Goal: Task Accomplishment & Management: Manage account settings

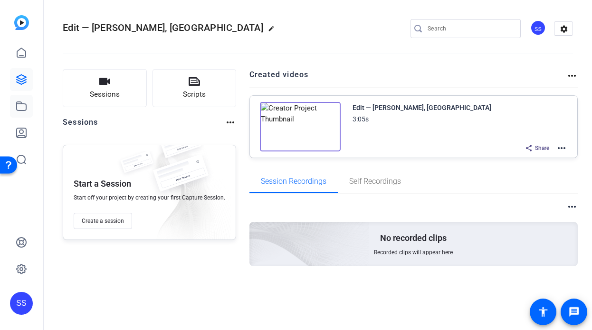
click at [32, 110] on link at bounding box center [21, 106] width 23 height 23
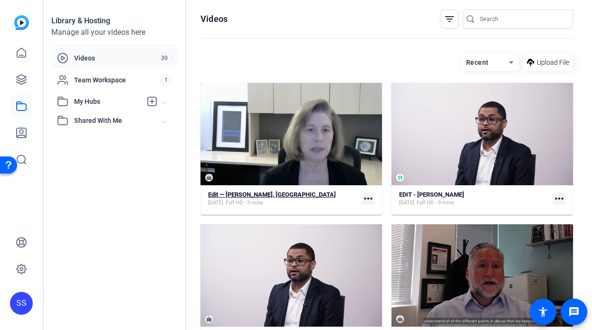
click at [280, 200] on div "Oct 9, 2025 Full HD - 3 mins" at bounding box center [272, 203] width 128 height 8
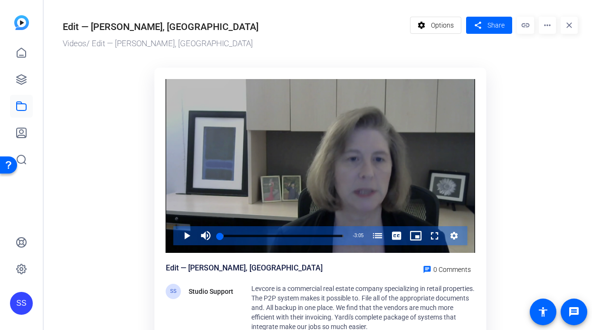
click at [350, 165] on div "Video Player" at bounding box center [321, 166] width 310 height 174
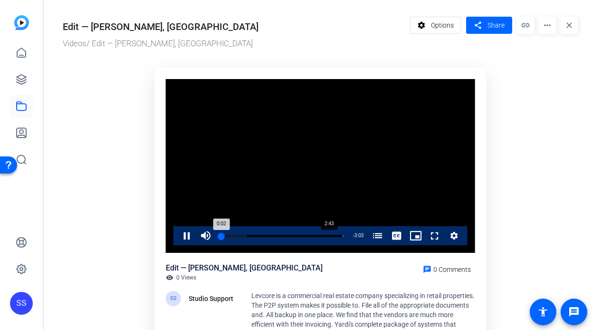
click at [329, 233] on div "Loaded : 21.57% 2:43 0:02 Service Contract Manager (00:04)" at bounding box center [281, 235] width 133 height 19
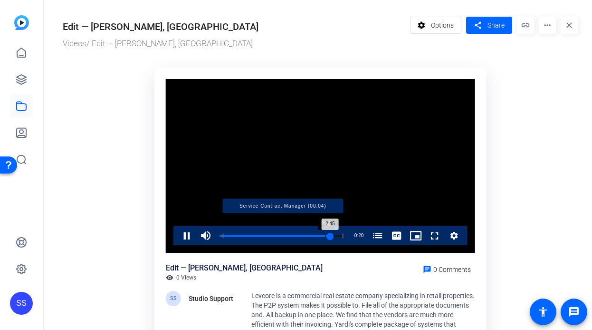
click at [325, 234] on div "Loaded : 100.00% 2:38 2:45 Service Contract Manager (00:04)" at bounding box center [282, 235] width 124 height 2
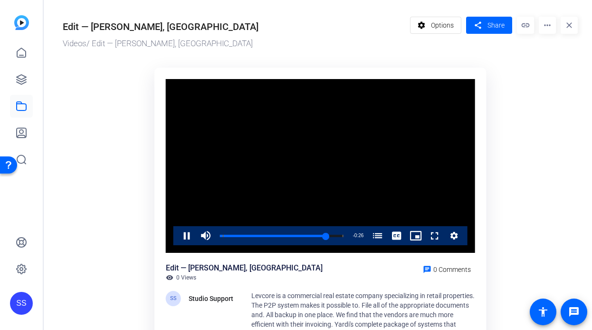
click at [342, 277] on div "Edit — Bronwen Harbour, Levcor visibility 0 Views chat 0 Comments" at bounding box center [321, 271] width 310 height 19
click at [177, 235] on span "Video Player" at bounding box center [177, 235] width 0 height 19
click at [27, 301] on div "SS" at bounding box center [21, 302] width 23 height 23
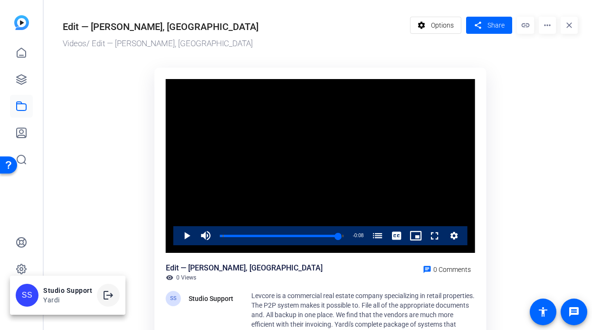
click at [103, 293] on mat-icon "logout" at bounding box center [108, 294] width 11 height 11
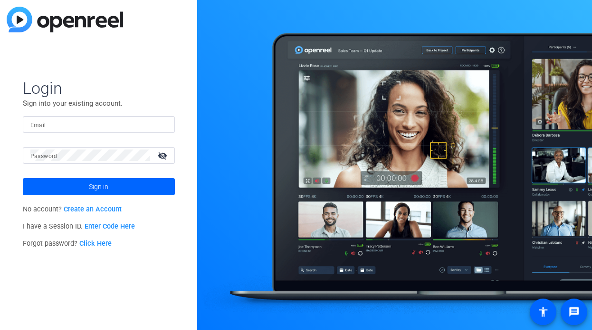
click at [127, 124] on input "Email" at bounding box center [98, 123] width 137 height 11
click at [164, 125] on div at bounding box center [161, 123] width 11 height 11
type input "smulligan@openreel.com"
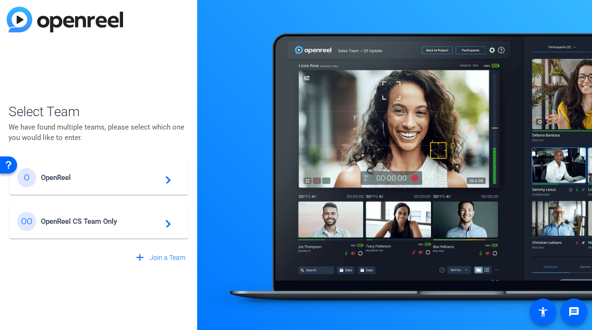
click at [130, 224] on span "OpenReel CS Team Only" at bounding box center [100, 221] width 119 height 9
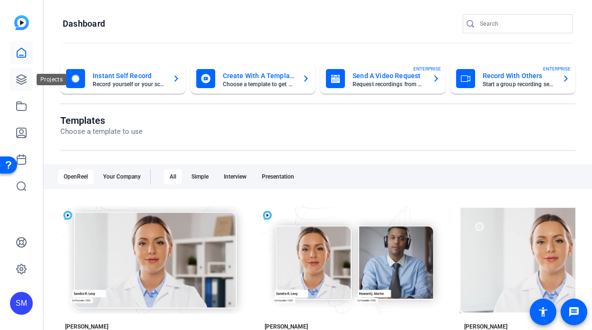
click at [24, 80] on icon at bounding box center [22, 80] width 10 height 10
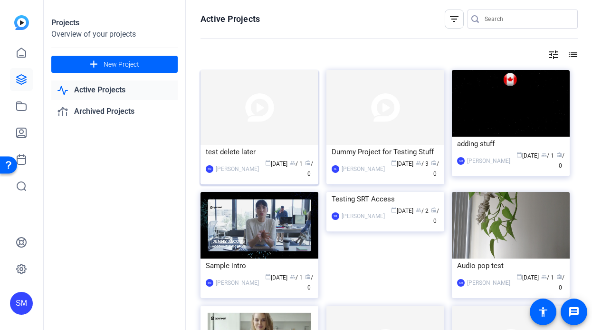
click at [232, 156] on div "test delete later" at bounding box center [259, 152] width 107 height 14
click at [212, 154] on div "test delete later" at bounding box center [259, 152] width 107 height 14
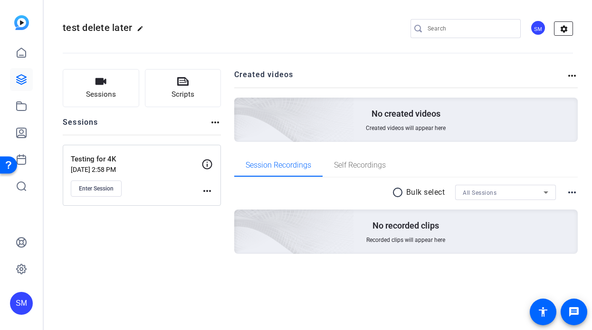
click at [562, 29] on mat-icon "settings" at bounding box center [564, 29] width 19 height 14
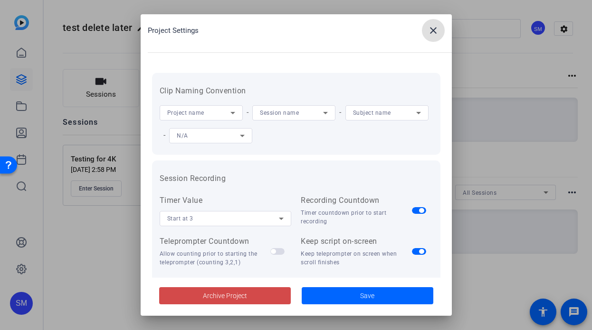
click at [235, 297] on span "Archive Project" at bounding box center [225, 296] width 44 height 10
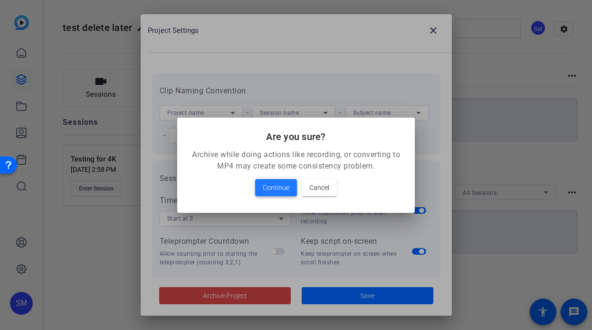
click at [266, 186] on span "Continue" at bounding box center [276, 187] width 27 height 11
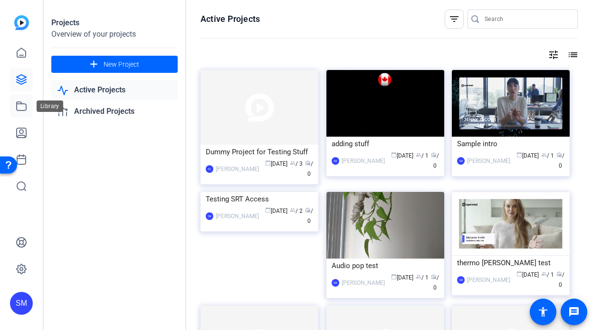
click at [29, 100] on link at bounding box center [21, 106] width 23 height 23
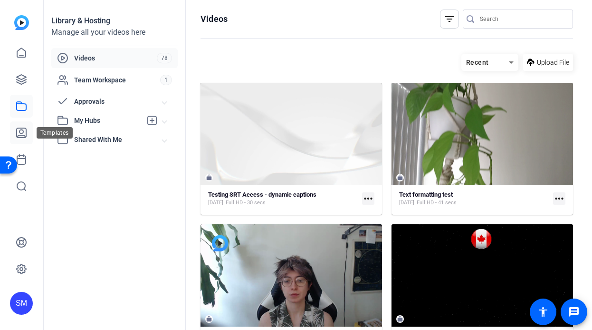
click at [21, 133] on icon at bounding box center [22, 133] width 10 height 10
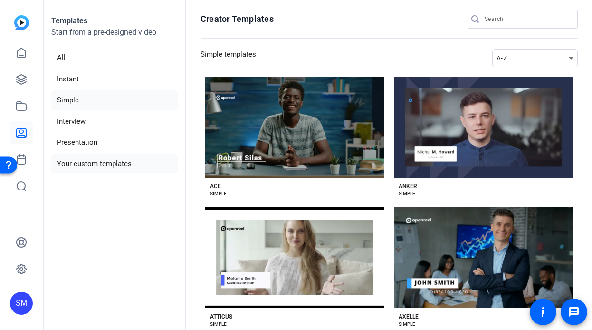
click at [64, 165] on li "Your custom templates" at bounding box center [114, 163] width 126 height 19
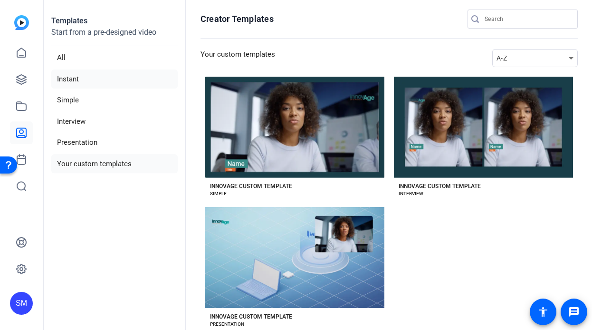
click at [86, 81] on li "Instant" at bounding box center [114, 78] width 126 height 19
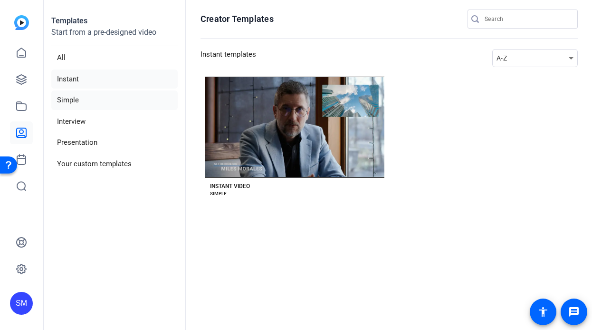
click at [92, 103] on li "Simple" at bounding box center [114, 99] width 126 height 19
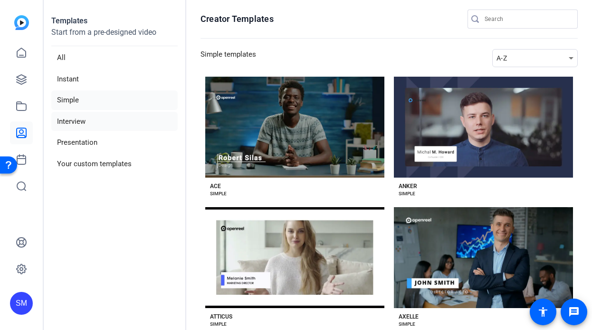
click at [98, 124] on li "Interview" at bounding box center [114, 121] width 126 height 19
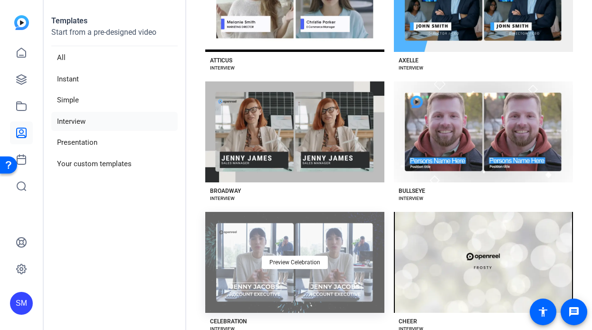
scroll to position [335, 0]
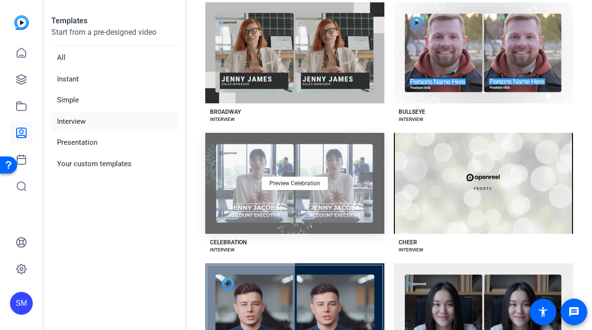
click at [284, 224] on div "Preview Celebration" at bounding box center [294, 183] width 179 height 101
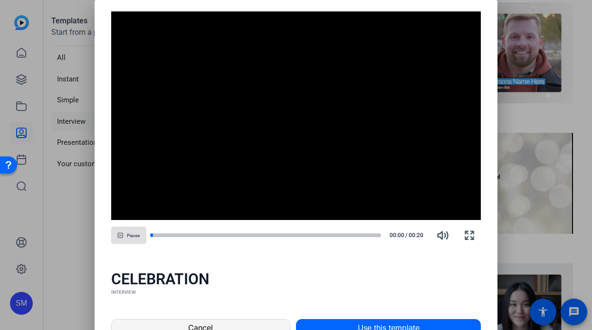
click at [243, 327] on span at bounding box center [201, 327] width 178 height 23
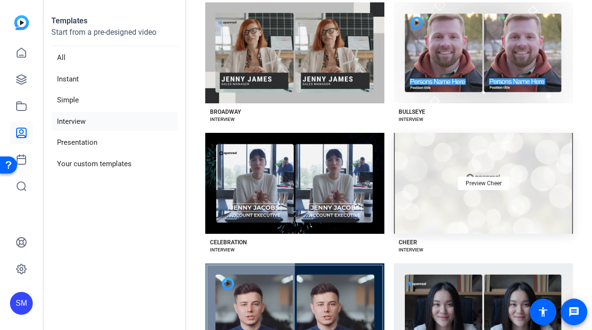
click at [441, 219] on div "Preview Cheer" at bounding box center [483, 183] width 179 height 101
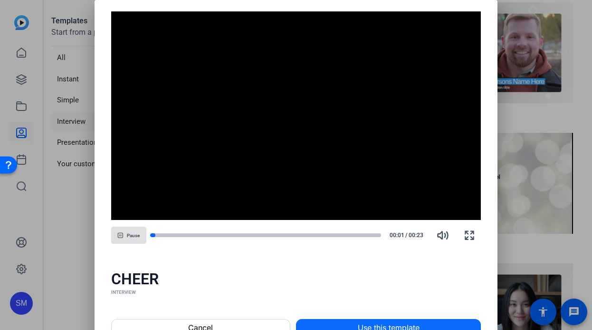
click at [359, 320] on span at bounding box center [389, 327] width 184 height 23
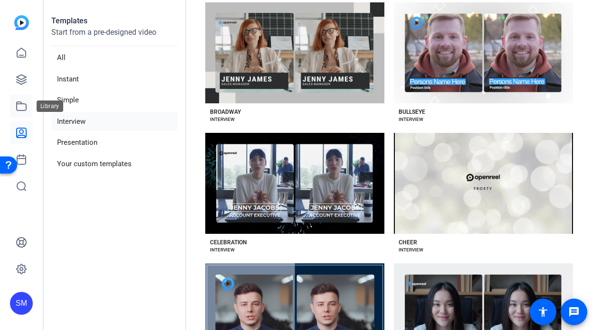
click at [29, 106] on link at bounding box center [21, 106] width 23 height 23
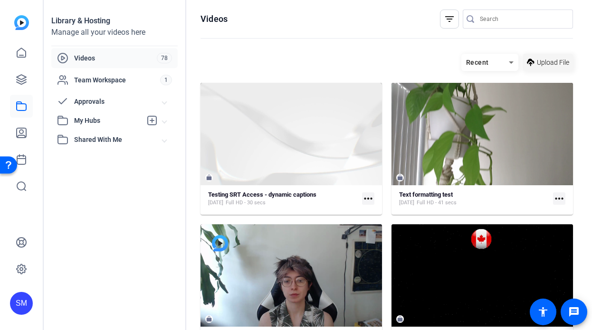
click at [545, 66] on span "Upload File" at bounding box center [553, 63] width 32 height 10
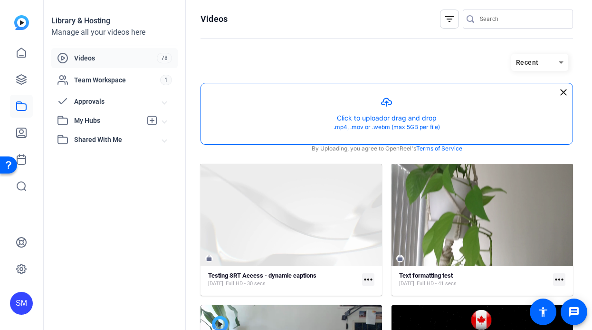
click at [465, 130] on button "button" at bounding box center [387, 113] width 372 height 61
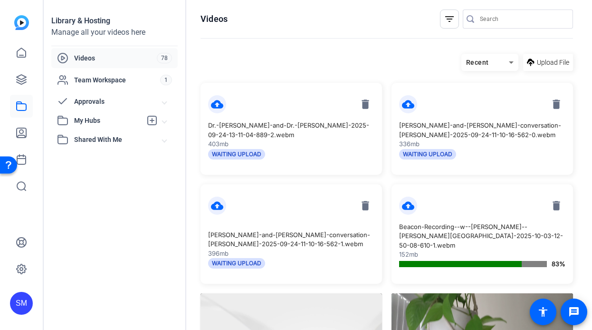
click at [485, 207] on div "cloud_upload delete" at bounding box center [482, 205] width 166 height 18
click at [408, 207] on mat-icon "cloud_upload" at bounding box center [408, 205] width 18 height 18
click at [413, 234] on p "Beacon-Recording--w--Natalie-Atwood--Natalie-Atwood-2025-10-03-12-50-08-610-1.w…" at bounding box center [482, 236] width 166 height 28
click at [287, 230] on p "Jeff-and-Karen-conversation-Joe-Davy-2025-09-24-11-10-16-562-1.webm" at bounding box center [291, 239] width 166 height 19
click at [362, 104] on mat-icon "delete" at bounding box center [366, 104] width 18 height 18
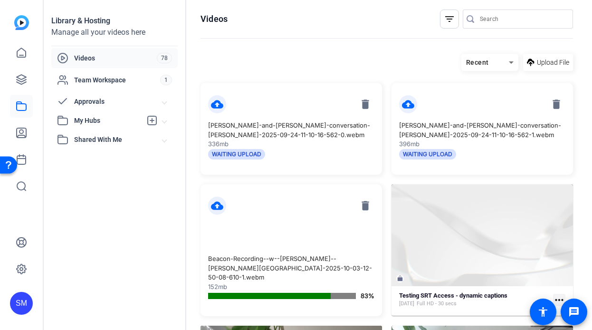
click at [362, 104] on mat-icon "delete" at bounding box center [366, 104] width 18 height 18
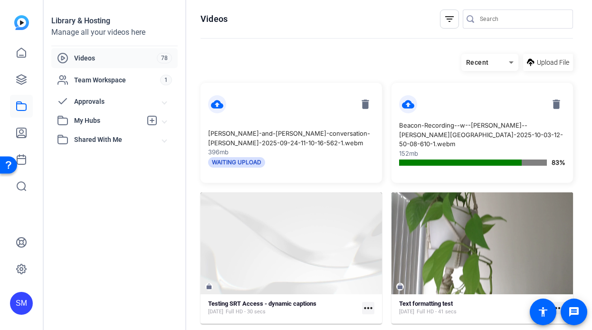
click at [362, 104] on mat-icon "delete" at bounding box center [366, 104] width 18 height 18
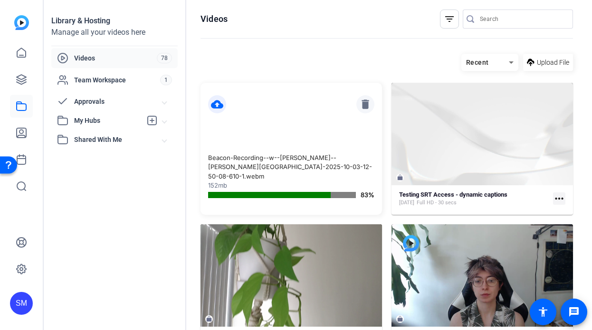
click at [366, 103] on mat-icon "delete" at bounding box center [366, 104] width 18 height 18
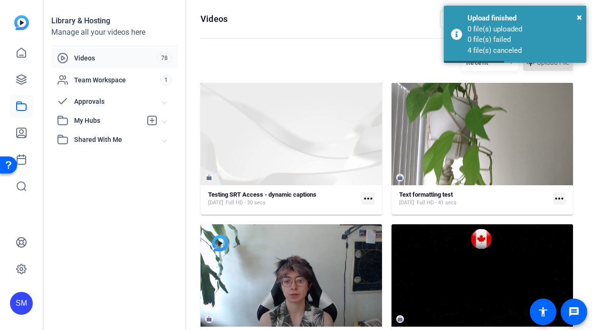
click at [544, 70] on span at bounding box center [549, 62] width 50 height 23
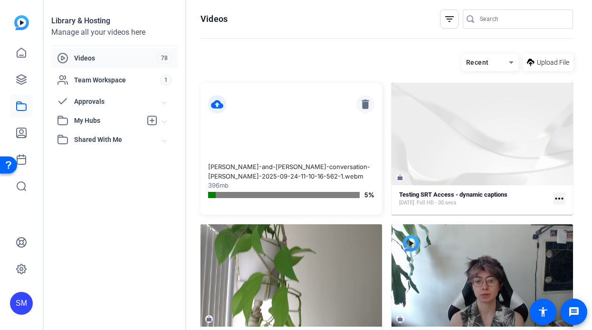
click at [369, 104] on mat-icon "delete" at bounding box center [366, 104] width 18 height 18
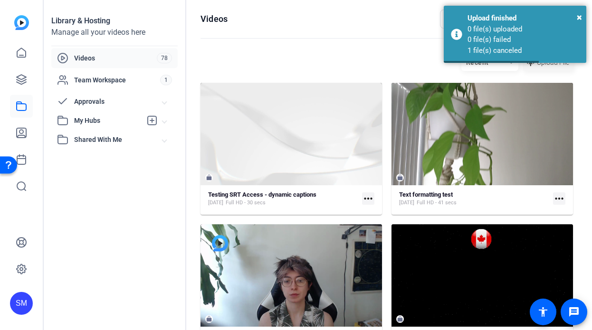
click at [548, 68] on span at bounding box center [549, 62] width 50 height 23
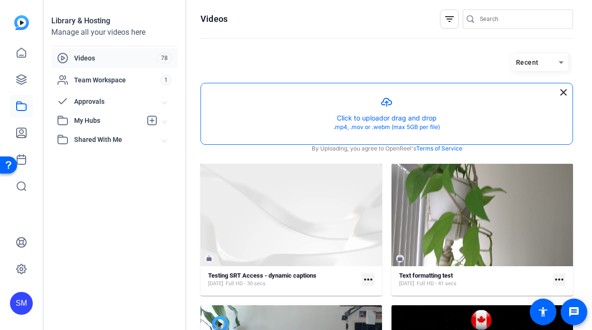
click at [360, 127] on button "button" at bounding box center [387, 113] width 372 height 61
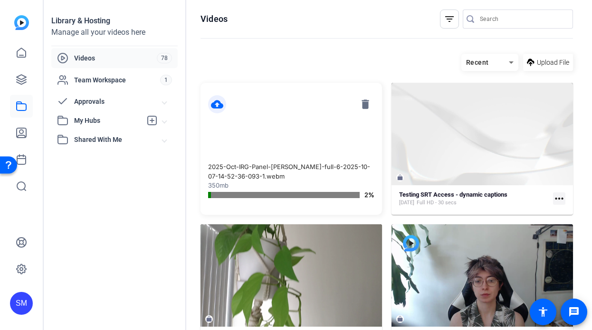
click at [584, 245] on div "Videos filter_list Recent Upload File cloud_upload delete 2025-Oct-IRG-Panel-An…" at bounding box center [386, 165] width 401 height 330
click at [19, 78] on icon at bounding box center [22, 80] width 10 height 10
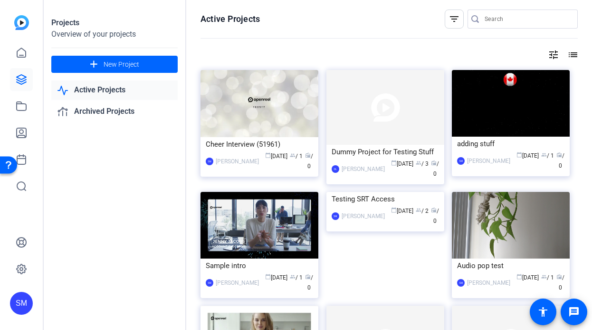
click at [253, 144] on div "Cheer Interview (51961)" at bounding box center [259, 144] width 107 height 14
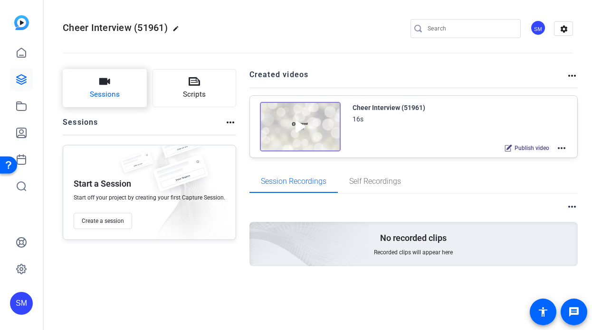
click at [92, 85] on button "Sessions" at bounding box center [105, 88] width 84 height 38
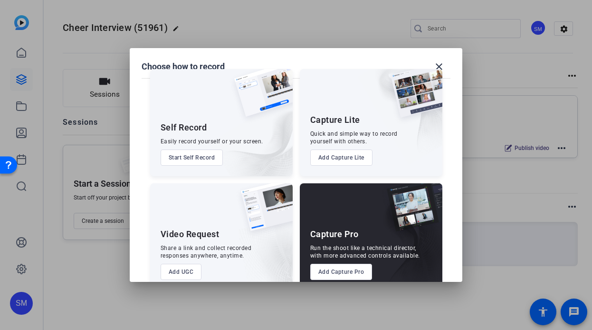
scroll to position [35, 0]
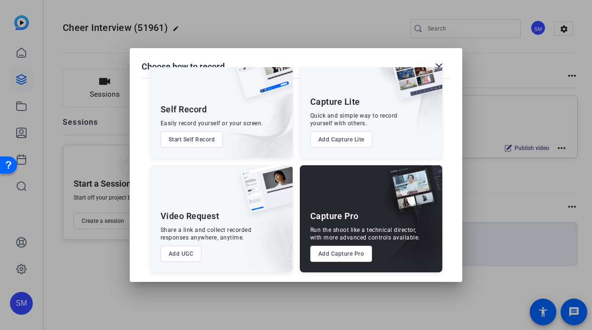
click at [191, 251] on button "Add UGC" at bounding box center [181, 253] width 41 height 16
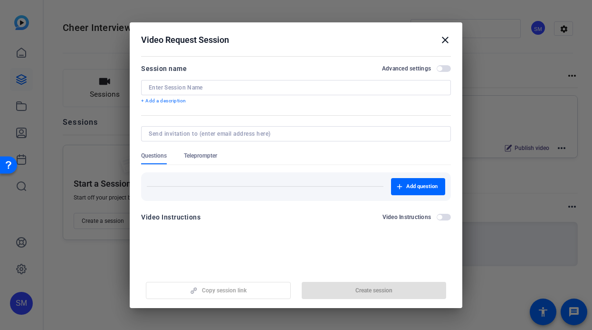
click at [203, 86] on input at bounding box center [296, 88] width 295 height 8
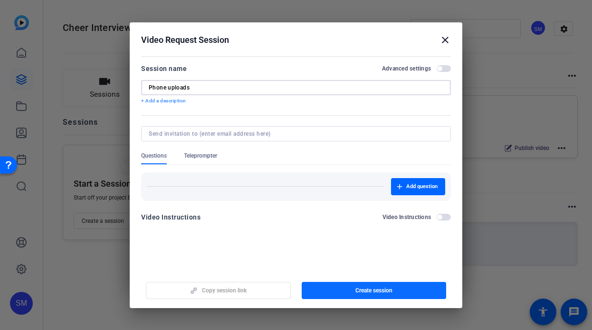
type input "Phone uploads"
click at [346, 290] on span "button" at bounding box center [374, 290] width 145 height 23
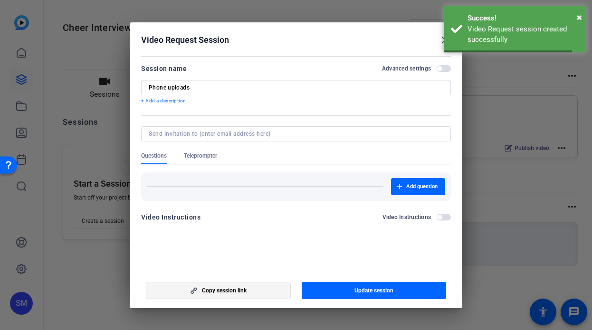
click at [252, 292] on span "button" at bounding box center [218, 290] width 144 height 23
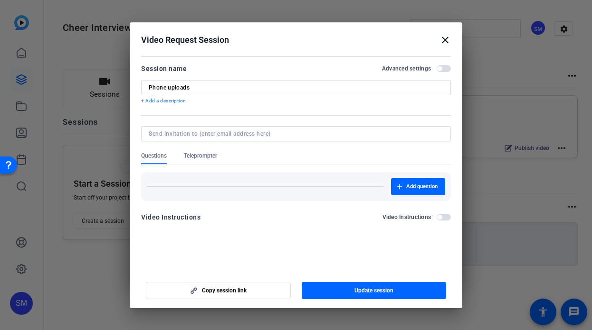
click at [447, 37] on mat-icon "close" at bounding box center [445, 39] width 11 height 11
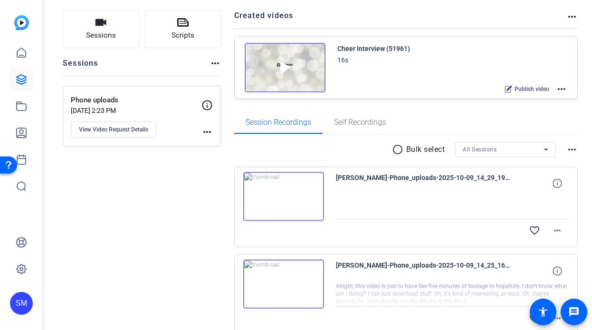
scroll to position [19, 0]
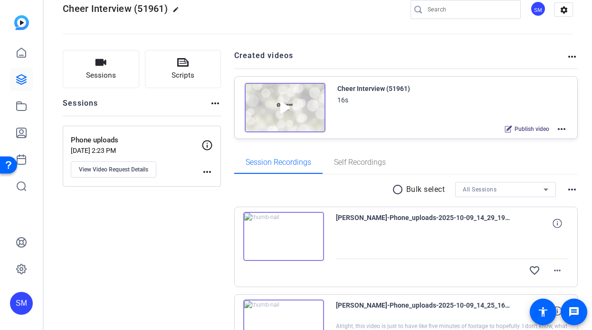
click at [563, 128] on mat-icon "more_horiz" at bounding box center [561, 128] width 11 height 11
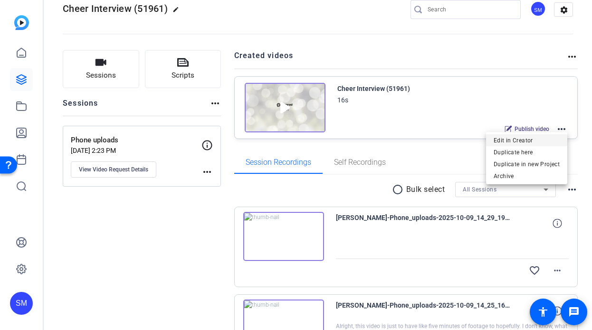
click at [543, 135] on span "Edit in Creator" at bounding box center [527, 139] width 66 height 11
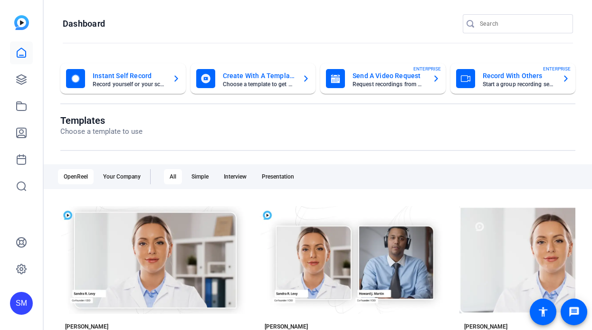
click at [17, 297] on div "SM" at bounding box center [21, 302] width 23 height 23
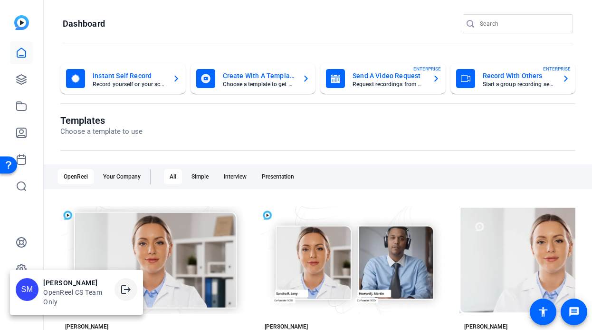
click at [125, 282] on span at bounding box center [126, 289] width 23 height 23
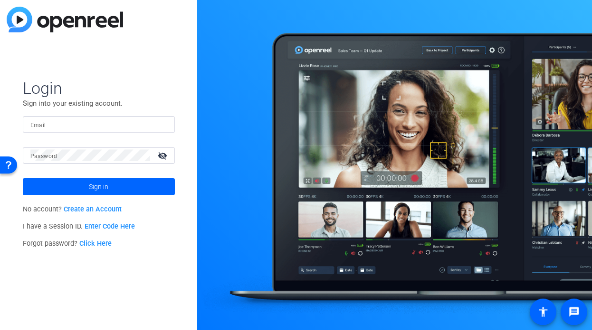
click at [120, 133] on mat-form-field "Email" at bounding box center [99, 131] width 152 height 31
click at [126, 122] on input "Email" at bounding box center [98, 123] width 137 height 11
click at [160, 125] on img at bounding box center [159, 123] width 7 height 11
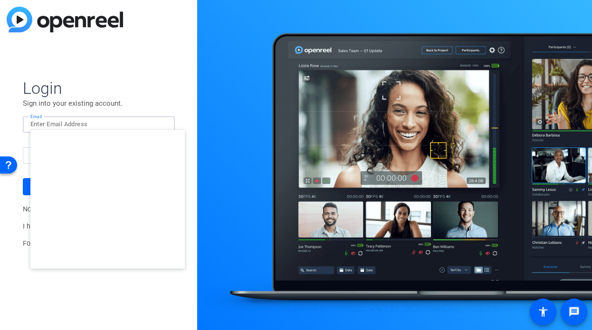
type input "[EMAIL_ADDRESS][DOMAIN_NAME]"
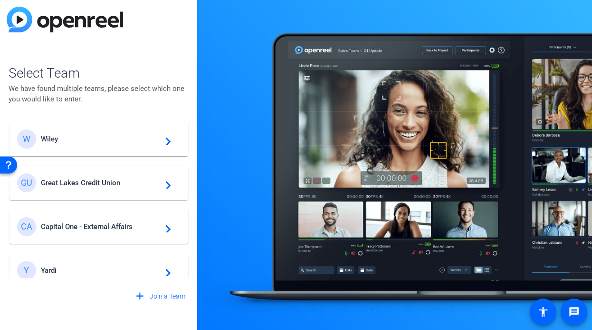
click at [107, 265] on div "Y Yardi navigate_next" at bounding box center [99, 270] width 164 height 19
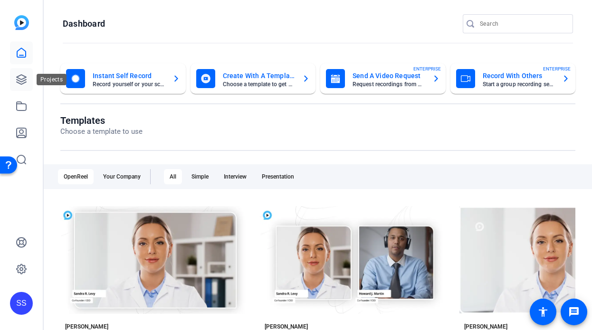
click at [24, 81] on icon at bounding box center [21, 79] width 11 height 11
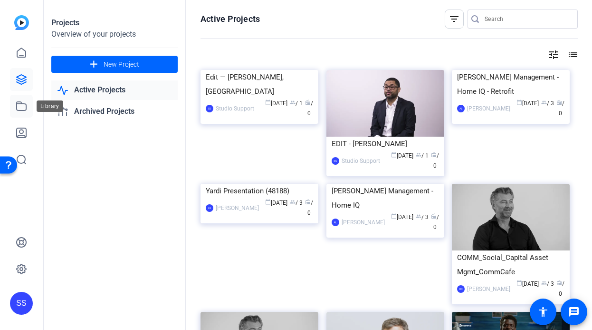
click at [21, 107] on icon at bounding box center [21, 105] width 11 height 11
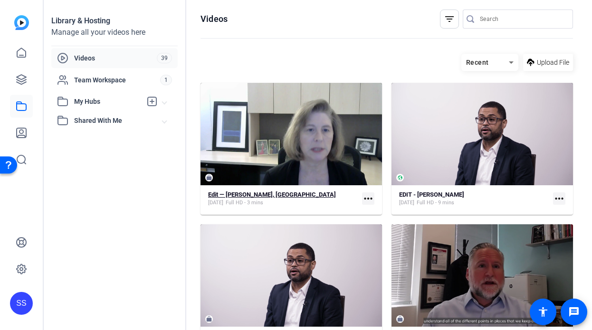
click at [260, 194] on strong "Edit — Bronwen Harbour, Levcor" at bounding box center [272, 194] width 128 height 7
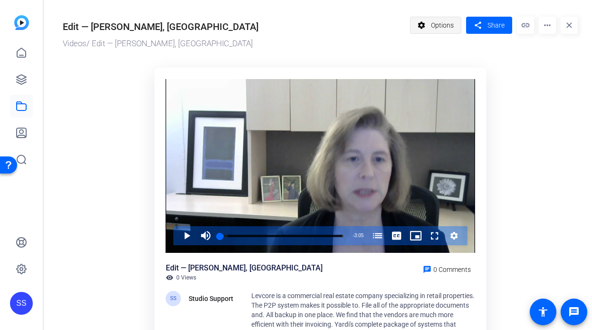
click at [427, 17] on mat-icon "settings" at bounding box center [422, 25] width 12 height 18
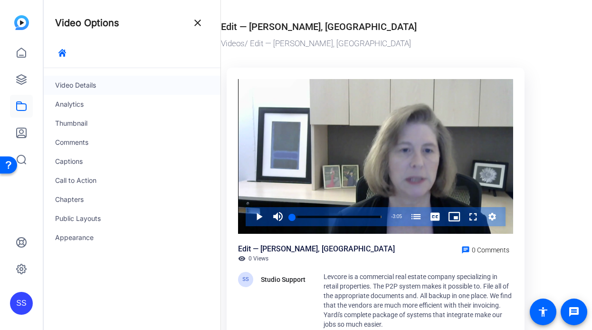
click at [105, 87] on div "Video Details" at bounding box center [132, 85] width 177 height 19
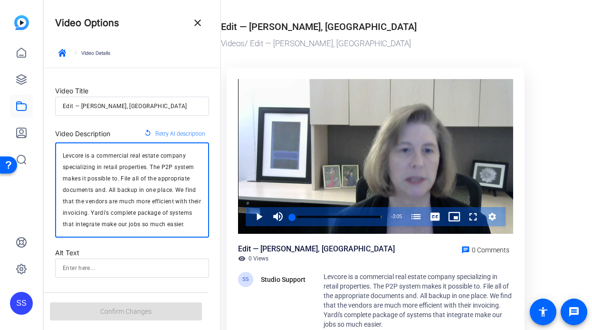
click at [126, 204] on textarea "Levcore is a commercial real estate company specializing in retail properties. …" at bounding box center [132, 190] width 139 height 80
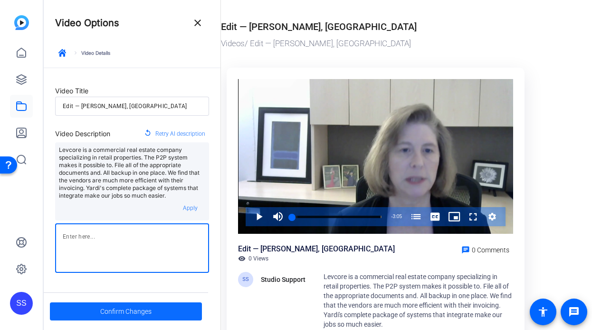
click at [141, 320] on span at bounding box center [126, 311] width 152 height 23
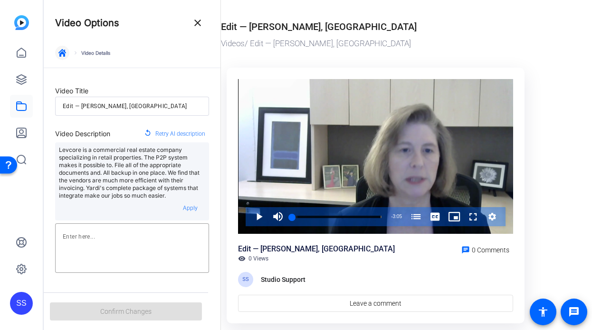
click at [64, 48] on span "button" at bounding box center [62, 52] width 23 height 23
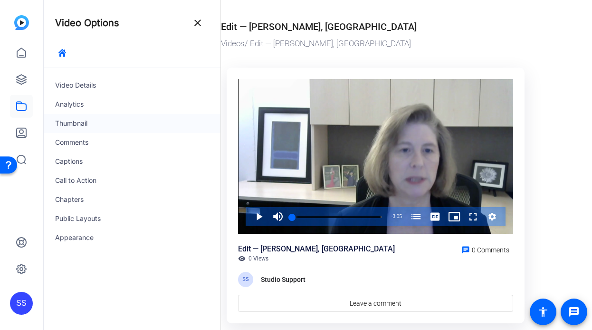
click at [117, 120] on div "Thumbnail" at bounding box center [132, 123] width 177 height 19
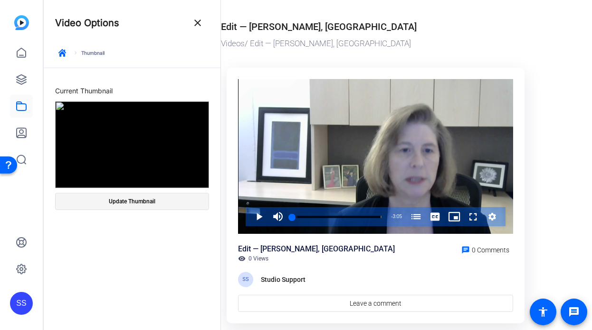
click at [144, 201] on span "Update Thumbnail" at bounding box center [132, 201] width 47 height 8
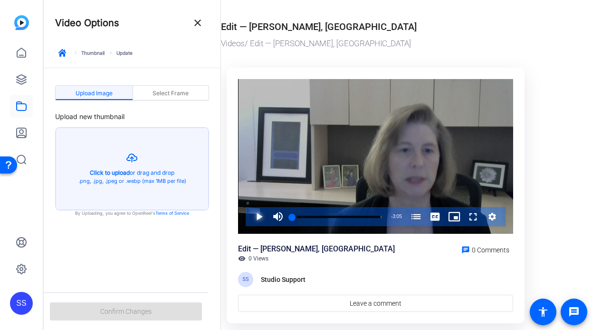
click at [250, 217] on span "Video Player" at bounding box center [250, 216] width 0 height 19
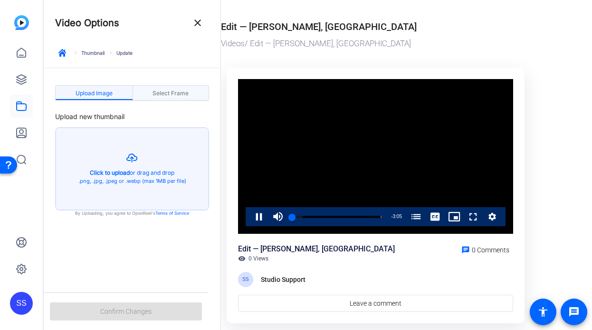
click at [160, 91] on span "Select Frame" at bounding box center [171, 93] width 36 height 6
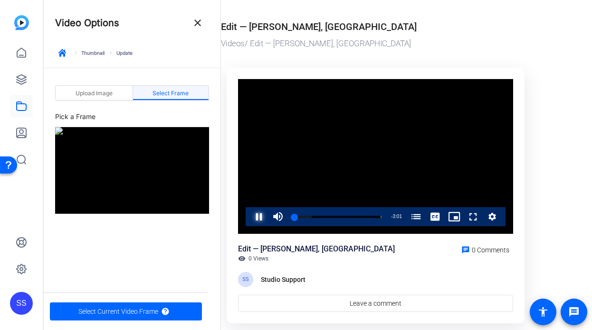
click at [250, 220] on span "Video Player" at bounding box center [250, 216] width 0 height 19
click at [295, 216] on div "0:05" at bounding box center [293, 216] width 3 height 2
click at [174, 311] on span "button" at bounding box center [126, 311] width 152 height 23
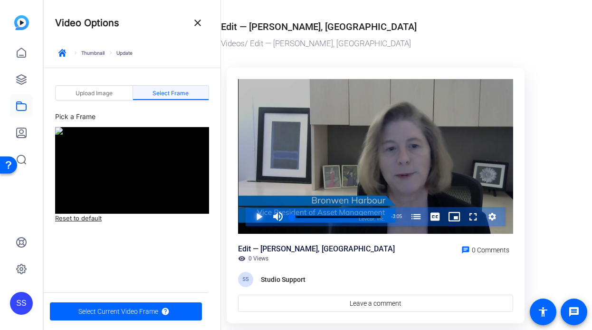
click at [250, 216] on span "Video Player" at bounding box center [250, 216] width 0 height 19
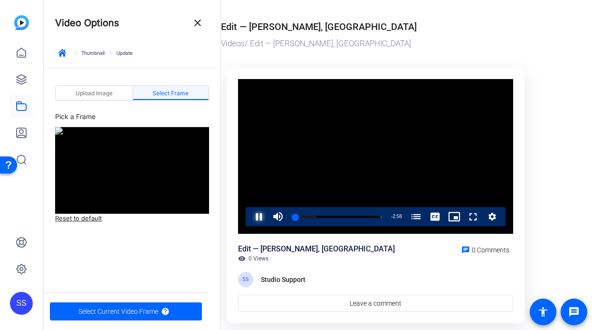
click at [250, 216] on span "Video Player" at bounding box center [250, 216] width 0 height 19
click at [295, 217] on div "0:04" at bounding box center [293, 216] width 2 height 2
click at [250, 215] on span "Video Player" at bounding box center [250, 216] width 0 height 19
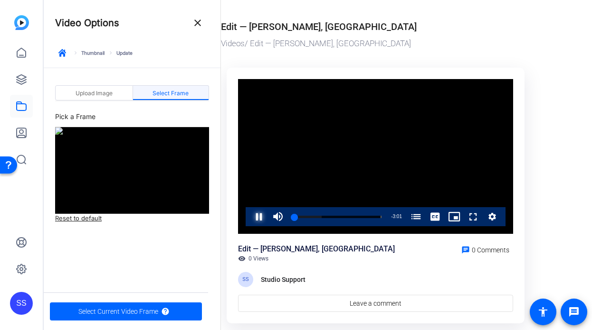
click at [250, 215] on span "Video Player" at bounding box center [250, 216] width 0 height 19
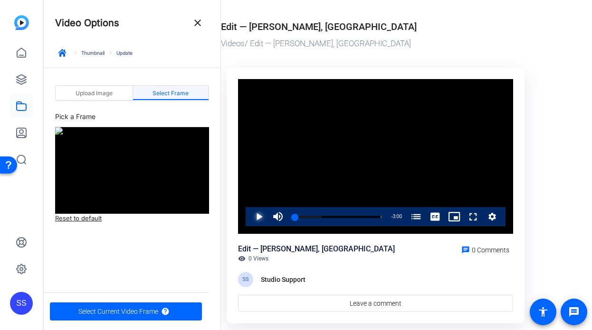
click at [250, 215] on span "Video Player" at bounding box center [250, 216] width 0 height 19
click at [143, 301] on span "button" at bounding box center [126, 311] width 152 height 23
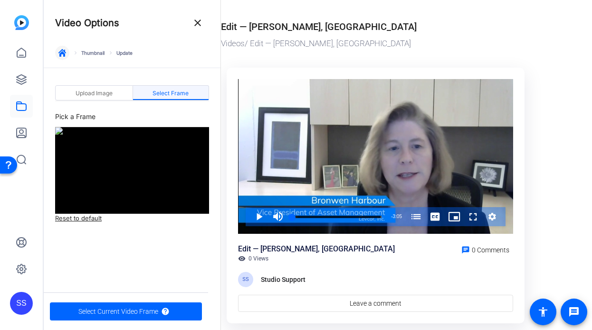
click at [62, 56] on icon "button" at bounding box center [62, 53] width 8 height 8
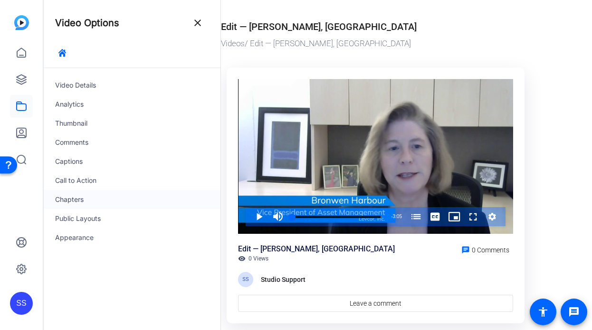
click at [105, 198] on div "Chapters" at bounding box center [132, 199] width 177 height 19
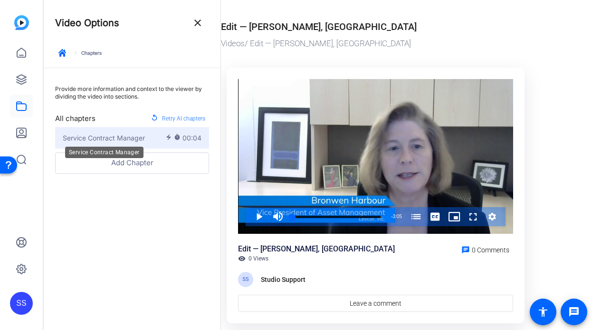
click at [140, 140] on span "Service Contract Manager" at bounding box center [104, 138] width 82 height 10
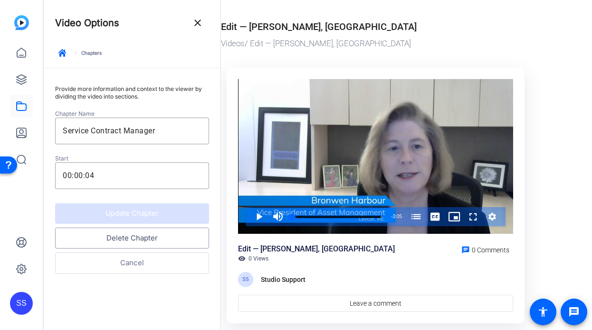
click at [156, 236] on button "Delete Chapter" at bounding box center [132, 237] width 154 height 21
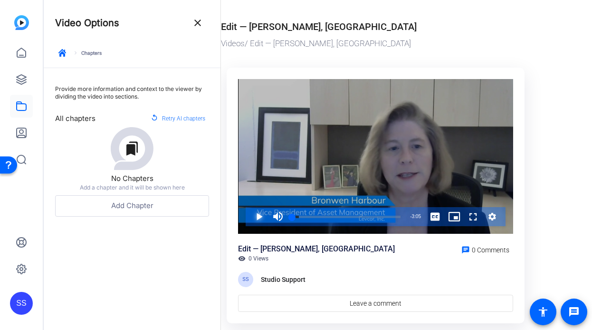
click at [250, 212] on span "Video Player" at bounding box center [250, 216] width 0 height 19
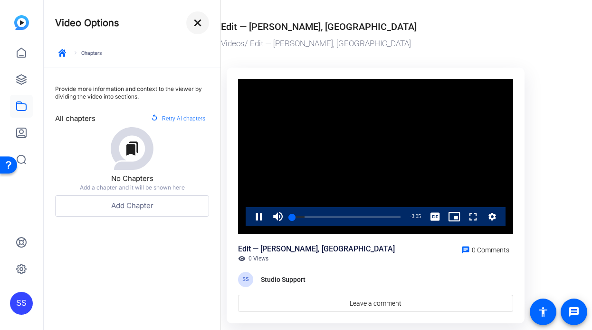
click at [198, 27] on mat-icon "close" at bounding box center [197, 22] width 11 height 11
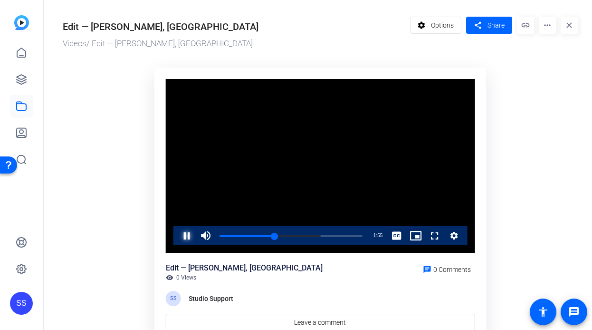
click at [177, 236] on span "Video Player" at bounding box center [177, 235] width 0 height 19
click at [177, 238] on span "Video Player" at bounding box center [177, 235] width 0 height 19
click at [501, 32] on span at bounding box center [489, 25] width 46 height 23
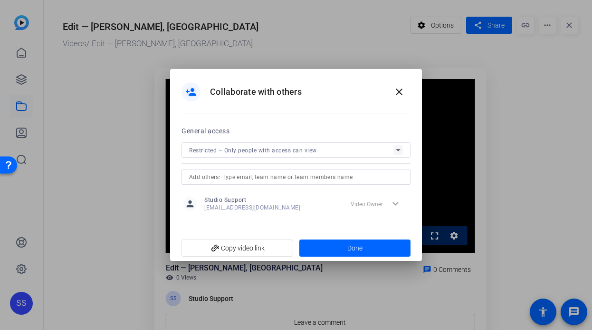
click at [317, 173] on input "text" at bounding box center [296, 176] width 214 height 11
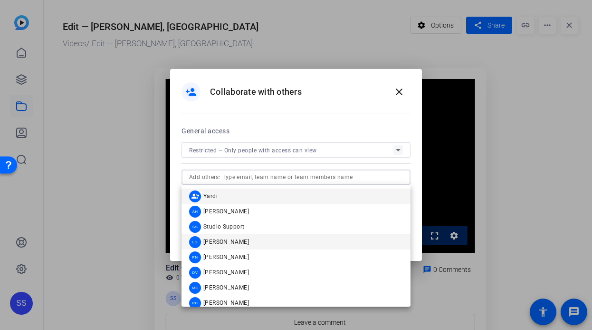
click at [308, 235] on mat-option "LG Lauren Garger" at bounding box center [296, 241] width 229 height 15
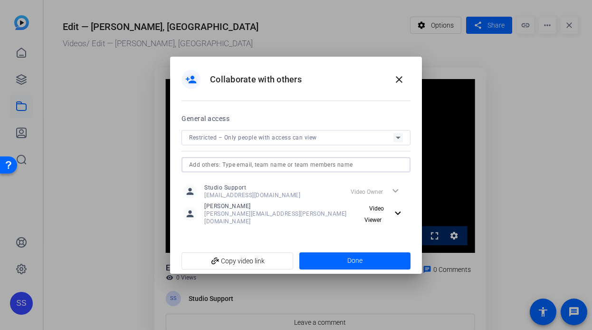
click at [317, 170] on input "text" at bounding box center [296, 164] width 214 height 11
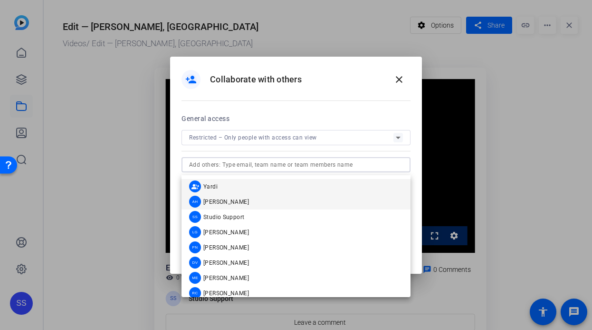
click at [311, 197] on mat-option "AH Amanda Holden" at bounding box center [296, 201] width 229 height 15
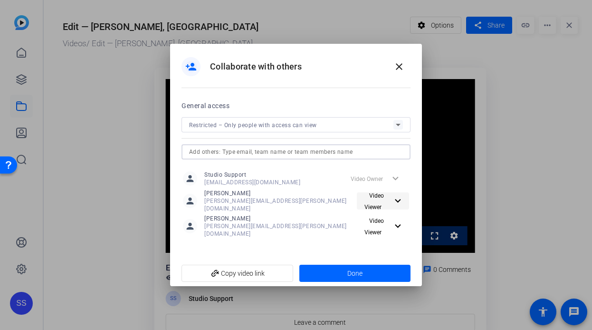
click at [392, 205] on mat-icon "expand_more" at bounding box center [397, 201] width 10 height 12
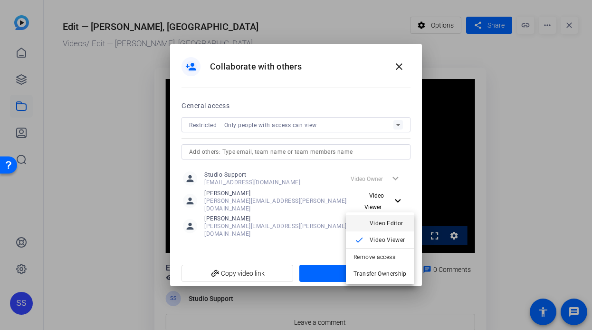
click at [394, 221] on span "Video Editor" at bounding box center [387, 223] width 34 height 7
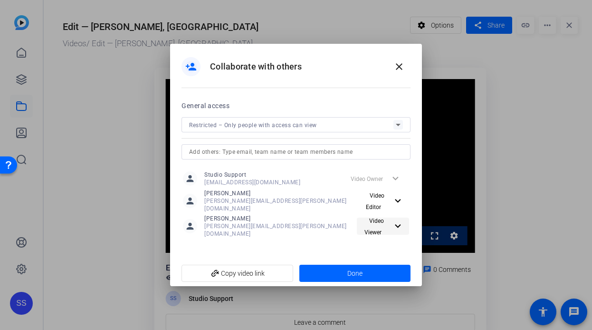
click at [378, 228] on span "Video Viewer" at bounding box center [376, 225] width 31 height 23
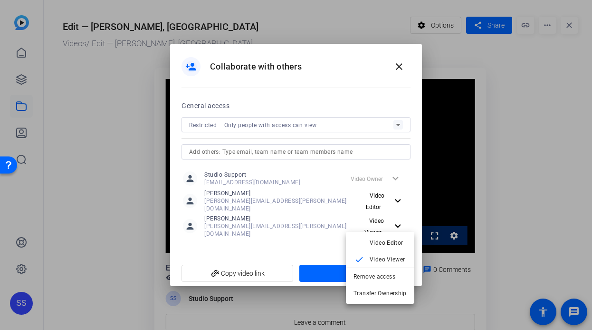
drag, startPoint x: 393, startPoint y: 243, endPoint x: 381, endPoint y: 243, distance: 11.4
click at [393, 243] on span "Video Editor" at bounding box center [387, 242] width 34 height 7
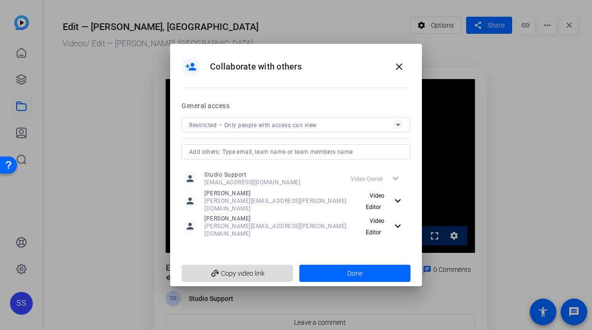
click at [245, 264] on span "add_link Copy video link" at bounding box center [237, 273] width 97 height 18
drag, startPoint x: 376, startPoint y: 267, endPoint x: 373, endPoint y: 254, distance: 13.2
click at [376, 265] on span at bounding box center [356, 273] width 112 height 23
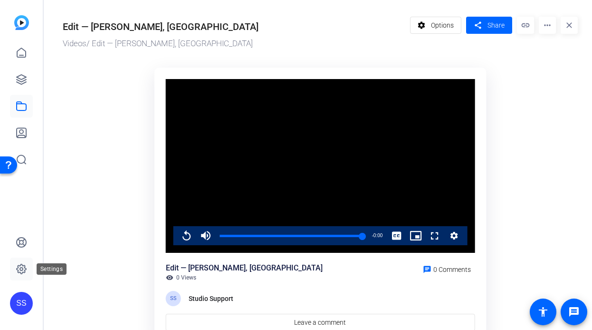
click at [23, 273] on icon at bounding box center [21, 268] width 11 height 11
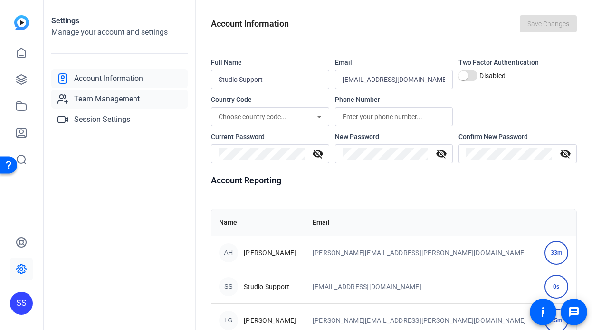
click at [122, 98] on span "Team Management" at bounding box center [107, 98] width 66 height 11
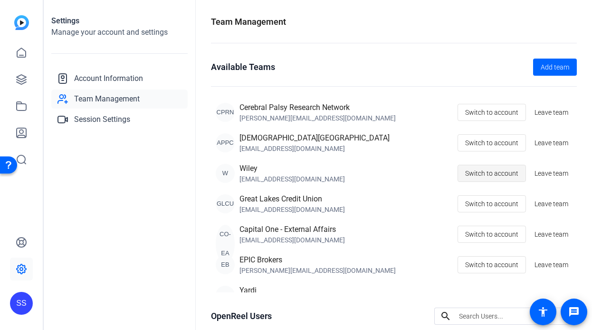
click at [487, 178] on span "Switch to account" at bounding box center [492, 173] width 53 height 18
click at [22, 109] on icon at bounding box center [21, 105] width 11 height 11
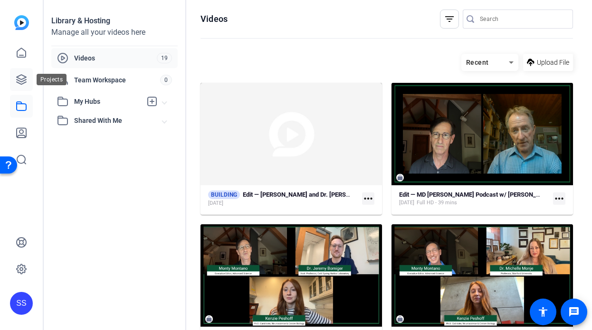
click at [18, 76] on icon at bounding box center [21, 79] width 11 height 11
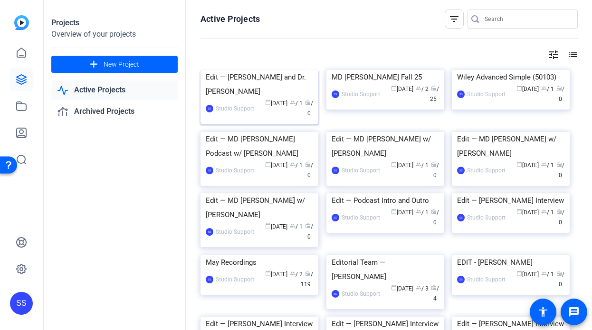
click at [259, 70] on img at bounding box center [260, 70] width 118 height 0
click at [237, 98] on div "Edit — Dr. Pam Sharma and Dr. Jim Alliso" at bounding box center [259, 84] width 107 height 29
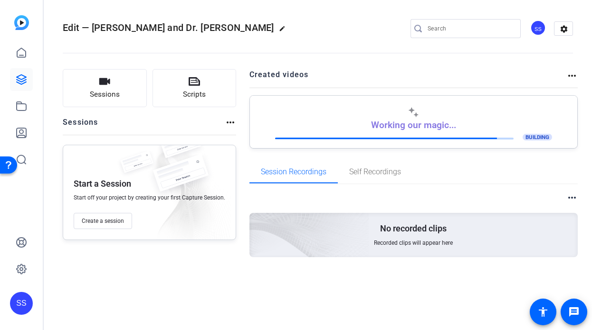
click at [29, 299] on div "SS" at bounding box center [21, 302] width 23 height 23
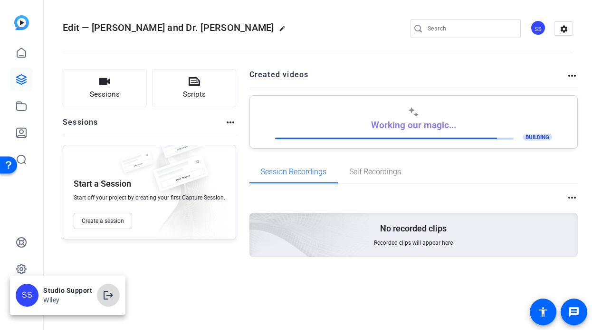
click at [102, 285] on span at bounding box center [108, 294] width 23 height 23
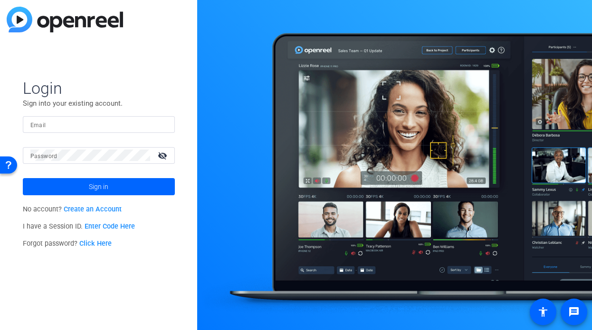
click at [137, 126] on input "Email" at bounding box center [98, 123] width 137 height 11
click at [164, 125] on div at bounding box center [161, 123] width 11 height 11
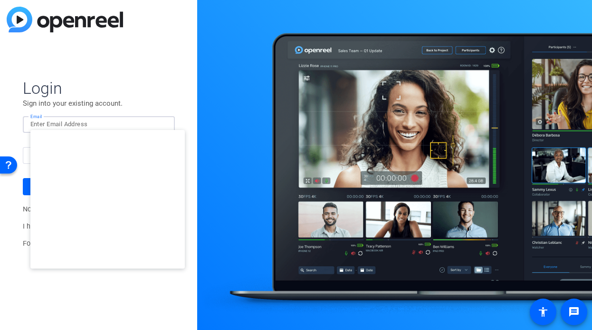
type input "[PERSON_NAME][EMAIL_ADDRESS][DOMAIN_NAME]"
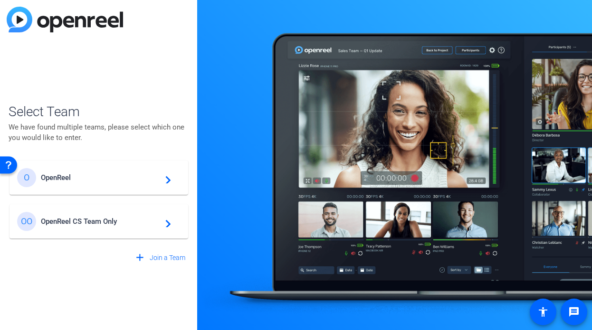
click at [109, 219] on span "OpenReel CS Team Only" at bounding box center [100, 221] width 119 height 9
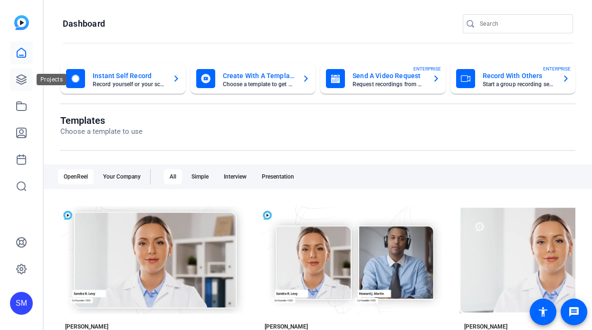
click at [27, 82] on icon at bounding box center [21, 79] width 11 height 11
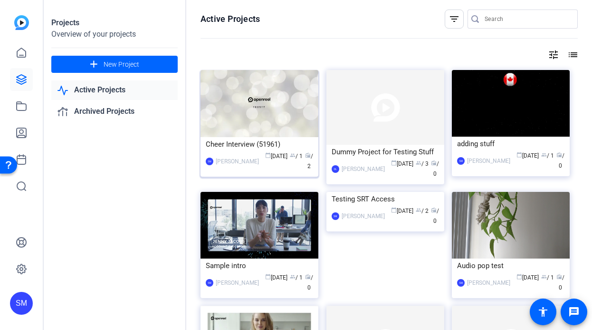
click at [240, 146] on div "Cheer Interview (51961)" at bounding box center [259, 144] width 107 height 14
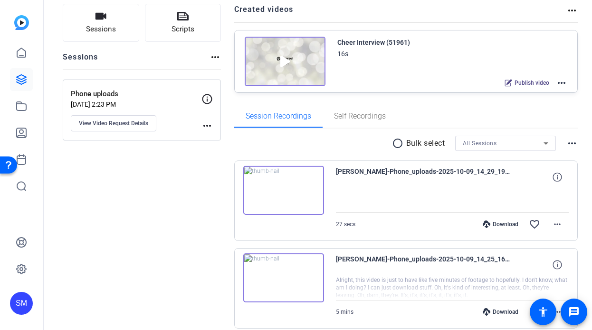
scroll to position [55, 0]
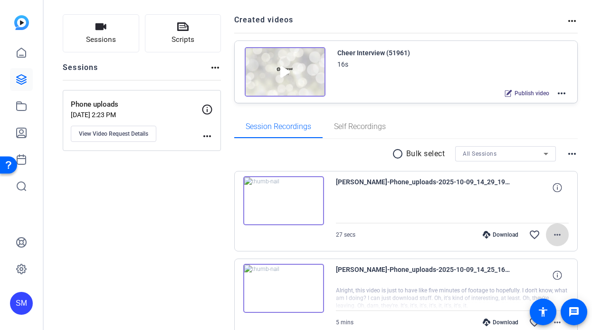
click at [561, 233] on mat-icon "more_horiz" at bounding box center [557, 234] width 11 height 11
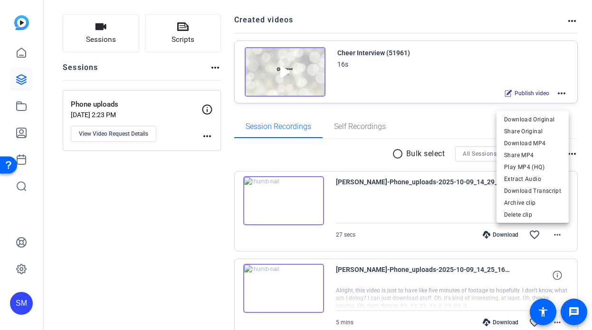
click at [334, 156] on div at bounding box center [296, 165] width 592 height 330
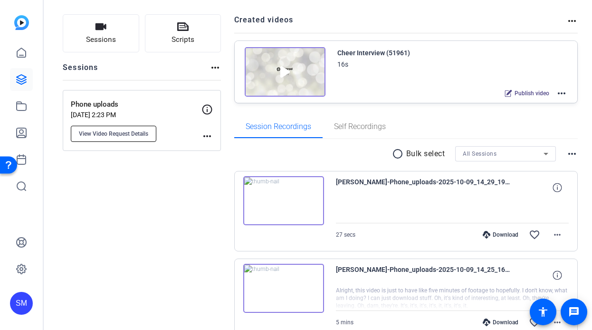
click at [113, 129] on button "View Video Request Details" at bounding box center [114, 134] width 86 height 16
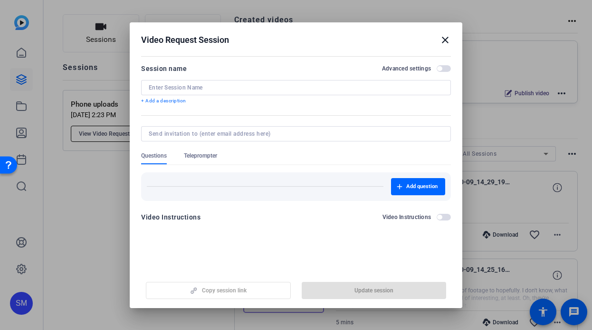
type input "Phone uploads"
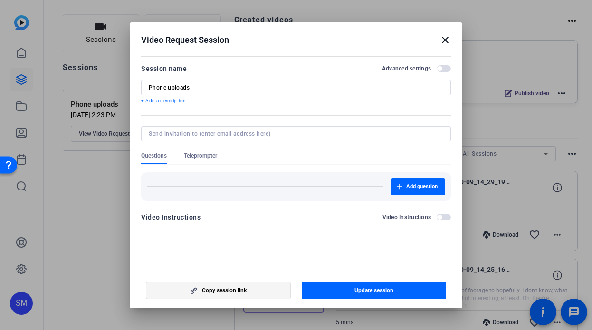
click at [223, 293] on span "button" at bounding box center [218, 290] width 144 height 23
click at [444, 40] on mat-icon "close" at bounding box center [445, 39] width 11 height 11
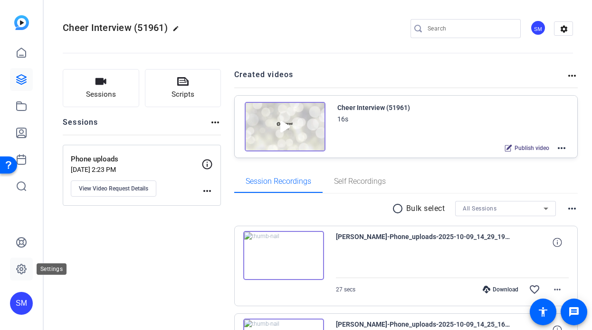
click at [30, 266] on link at bounding box center [21, 268] width 23 height 23
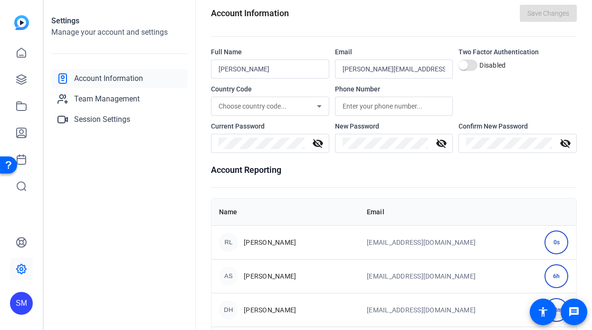
scroll to position [14, 0]
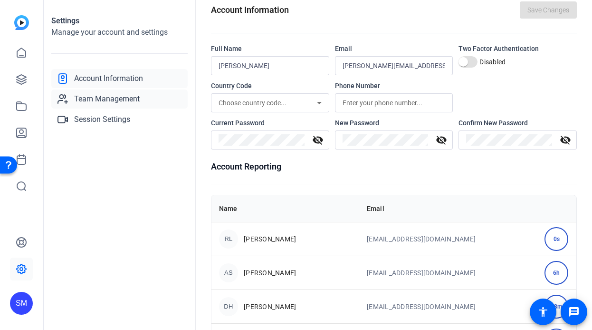
click at [138, 99] on span "Team Management" at bounding box center [107, 98] width 66 height 11
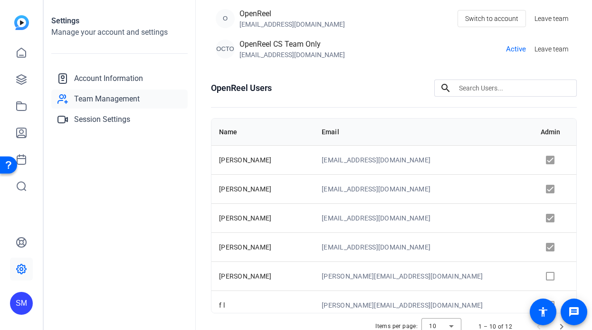
scroll to position [38, 0]
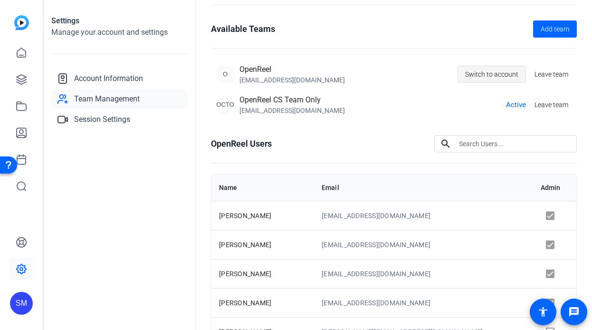
click at [508, 71] on span "Switch to account" at bounding box center [492, 74] width 53 height 18
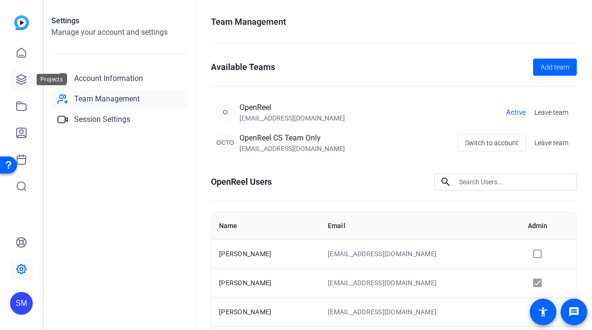
click at [22, 79] on icon at bounding box center [22, 80] width 10 height 10
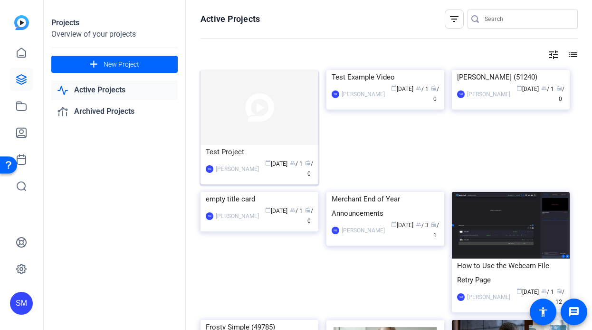
click at [265, 150] on div "Test Project" at bounding box center [259, 152] width 107 height 14
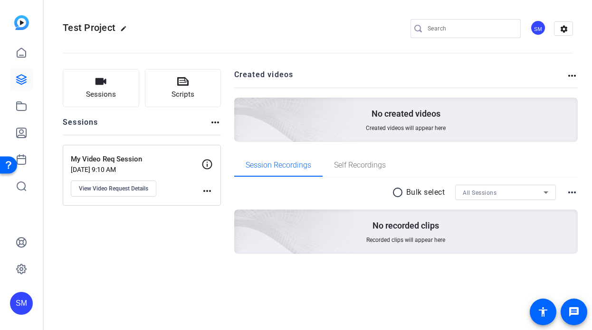
click at [115, 198] on div "My Video Req Session [DATE] 9:10 AM View Video Request Details more_horiz" at bounding box center [142, 175] width 158 height 61
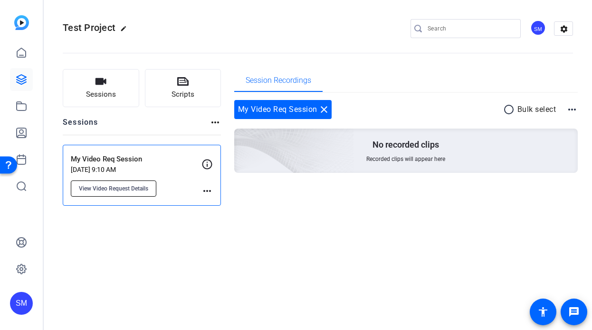
click at [113, 190] on span "View Video Request Details" at bounding box center [113, 188] width 69 height 8
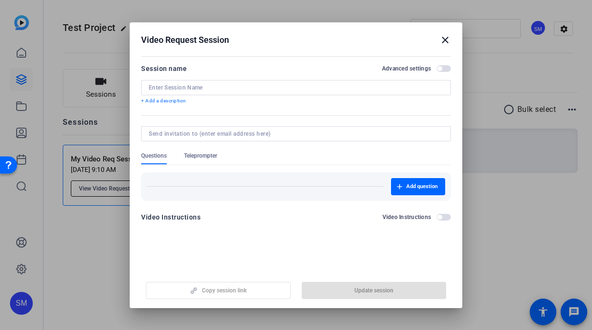
type input "My Video Req Session"
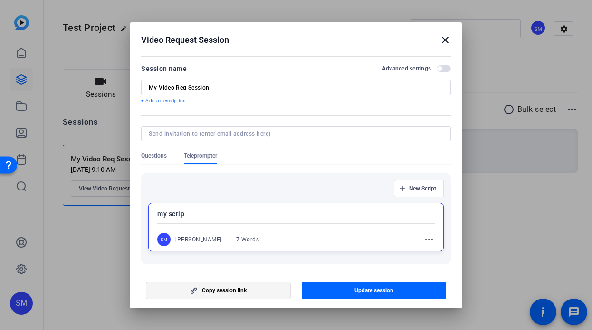
click at [193, 298] on span "button" at bounding box center [218, 290] width 144 height 23
click at [443, 41] on mat-icon "close" at bounding box center [445, 39] width 11 height 11
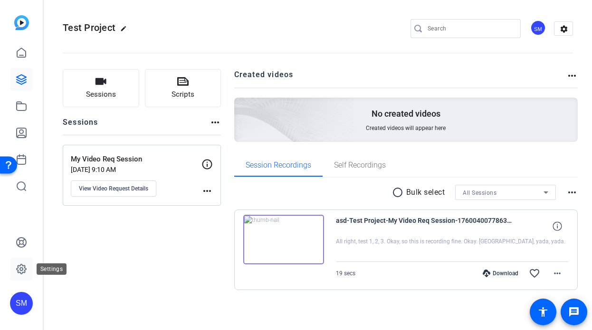
click at [22, 270] on icon at bounding box center [21, 268] width 11 height 11
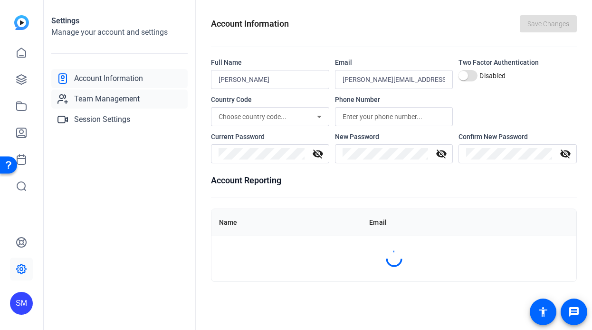
click at [111, 95] on span "Team Management" at bounding box center [107, 98] width 66 height 11
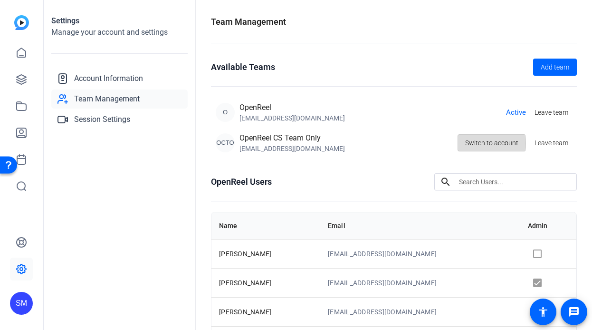
click at [485, 143] on span "Switch to account" at bounding box center [492, 143] width 53 height 18
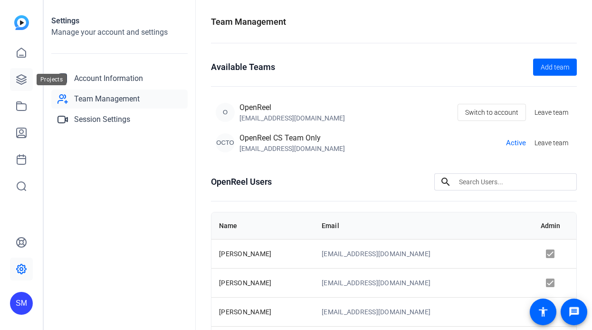
click at [23, 79] on icon at bounding box center [21, 79] width 11 height 11
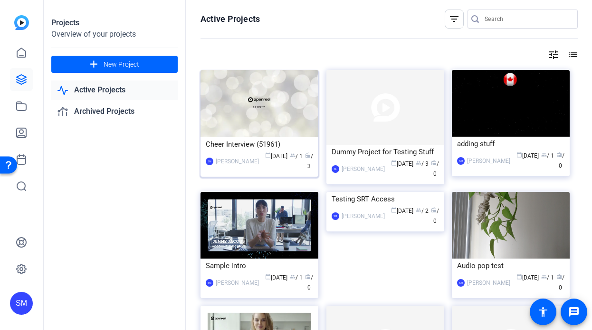
click at [248, 149] on div "Cheer Interview (51961)" at bounding box center [259, 144] width 107 height 14
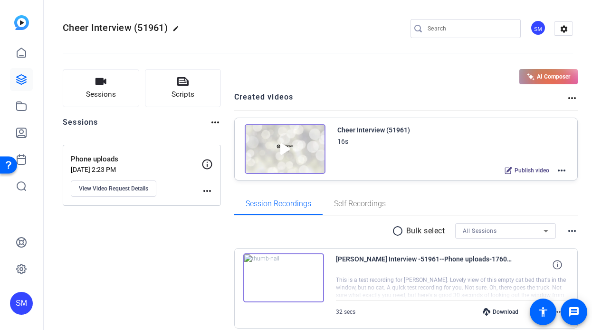
click at [561, 170] on mat-icon "more_horiz" at bounding box center [561, 170] width 11 height 11
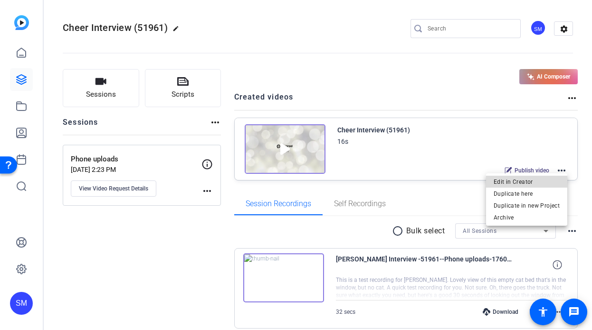
click at [545, 180] on span "Edit in Creator" at bounding box center [527, 181] width 66 height 11
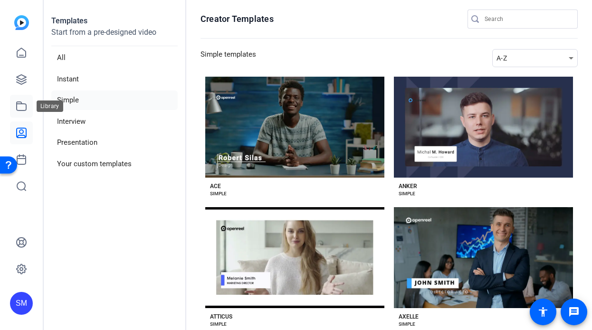
click at [24, 101] on icon at bounding box center [21, 105] width 11 height 11
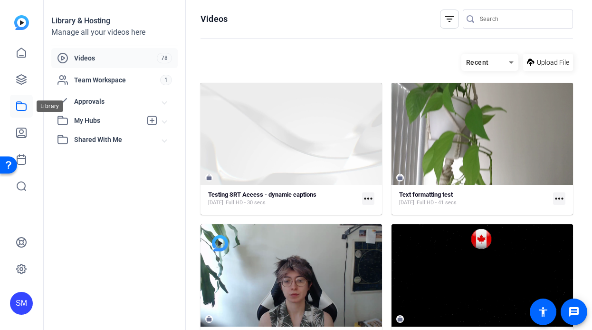
click at [13, 96] on link at bounding box center [21, 106] width 23 height 23
click at [13, 77] on link at bounding box center [21, 79] width 23 height 23
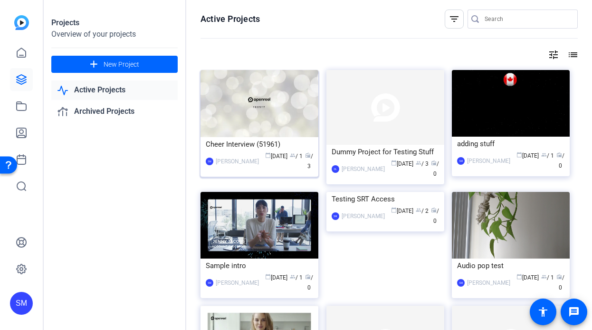
click at [238, 148] on div "Cheer Interview (51961)" at bounding box center [259, 144] width 107 height 14
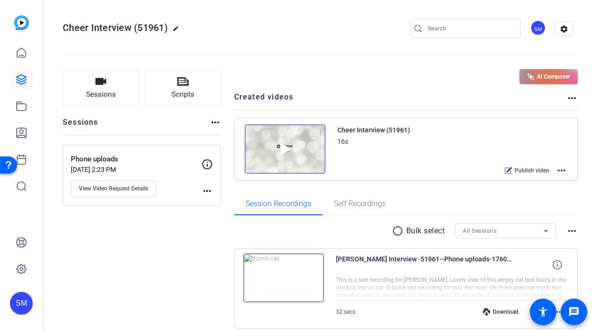
click at [281, 271] on img at bounding box center [283, 277] width 81 height 49
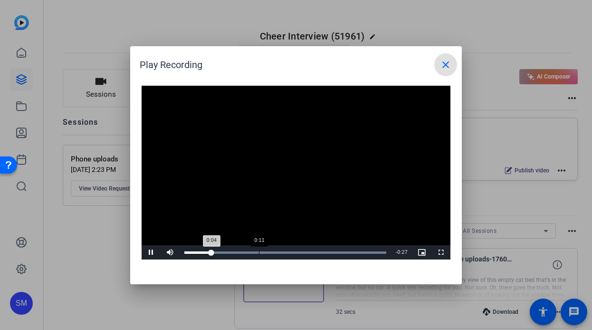
click at [259, 248] on div "Loaded : 100.00% 0:11 0:04" at bounding box center [286, 252] width 212 height 14
click at [349, 253] on div "Loaded : 100.00% 0:25 0:13" at bounding box center [286, 252] width 212 height 14
click at [440, 63] on mat-icon "close" at bounding box center [445, 64] width 11 height 11
